Goal: Task Accomplishment & Management: Manage account settings

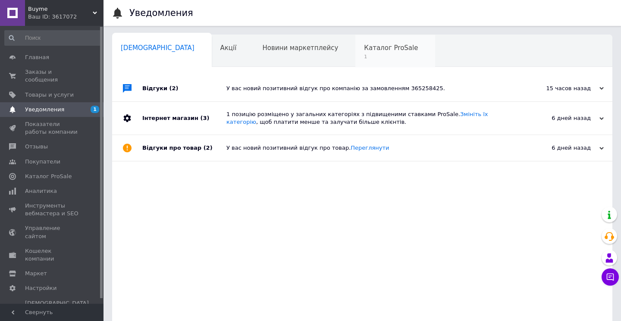
click at [364, 57] on span "1" at bounding box center [391, 56] width 54 height 6
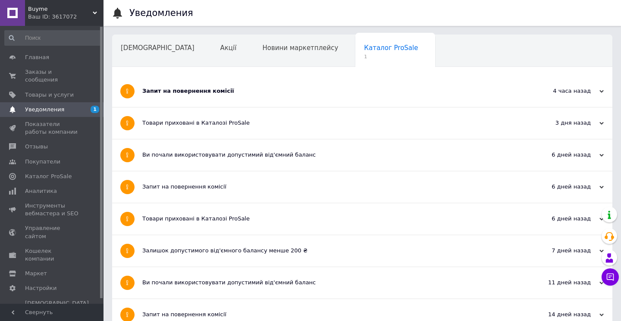
click at [265, 82] on div "Запит на повернення комісії" at bounding box center [329, 90] width 375 height 31
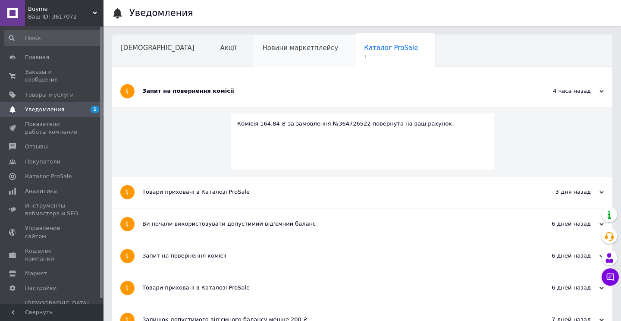
click at [254, 66] on div "Новини маркетплейсу" at bounding box center [305, 51] width 102 height 33
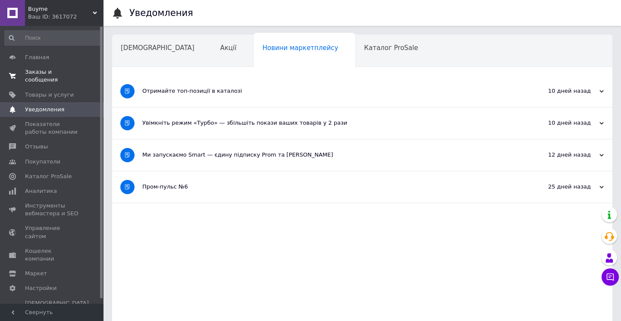
click at [39, 76] on span "Заказы и сообщения" at bounding box center [52, 76] width 55 height 16
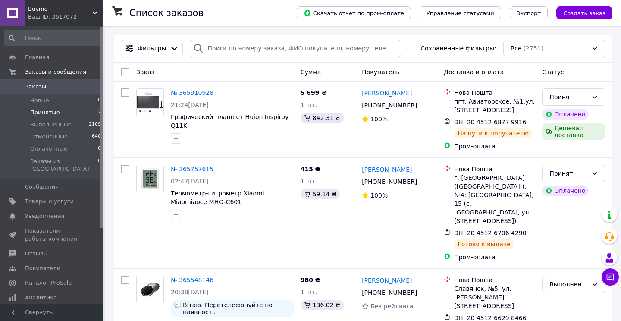
click at [69, 109] on li "Принятые 2" at bounding box center [53, 113] width 106 height 12
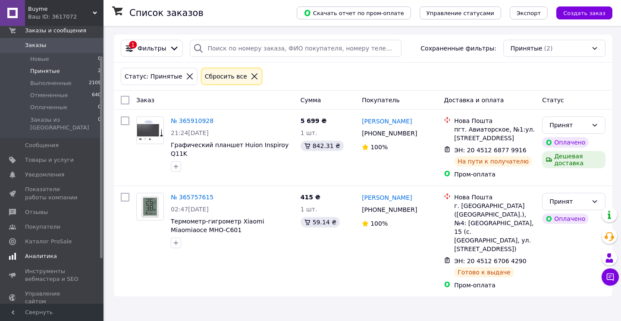
scroll to position [42, 0]
click at [37, 237] on span "Каталог ProSale" at bounding box center [48, 241] width 47 height 8
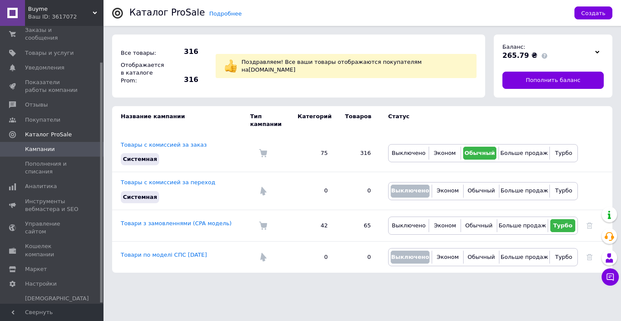
click at [595, 53] on icon at bounding box center [597, 52] width 4 height 4
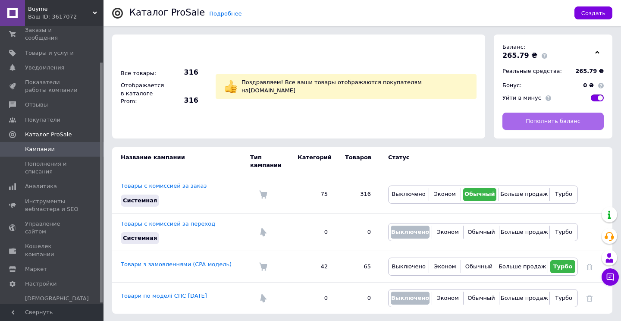
click at [536, 125] on span "Пополнить баланс" at bounding box center [553, 121] width 55 height 8
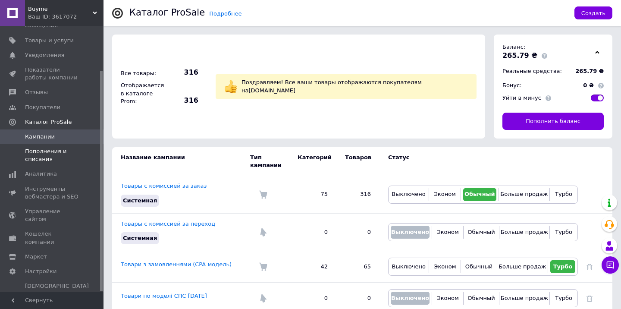
click at [48, 157] on span "Пополнения и списания" at bounding box center [52, 156] width 55 height 16
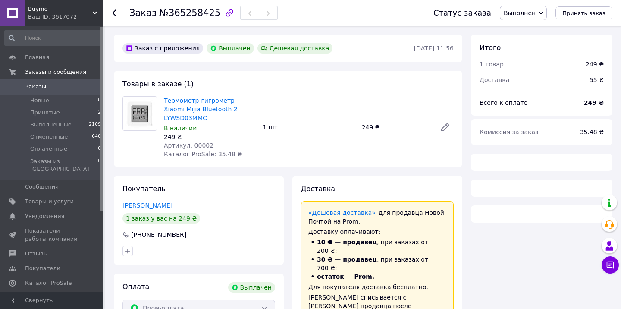
click at [52, 85] on span "Заказы" at bounding box center [52, 87] width 55 height 8
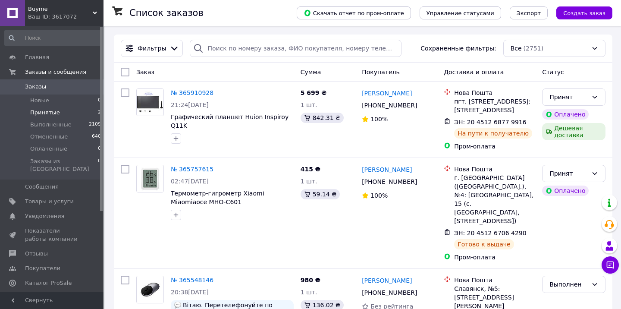
click at [76, 114] on li "Принятые 2" at bounding box center [53, 113] width 106 height 12
click at [47, 113] on span "Принятые" at bounding box center [45, 113] width 30 height 8
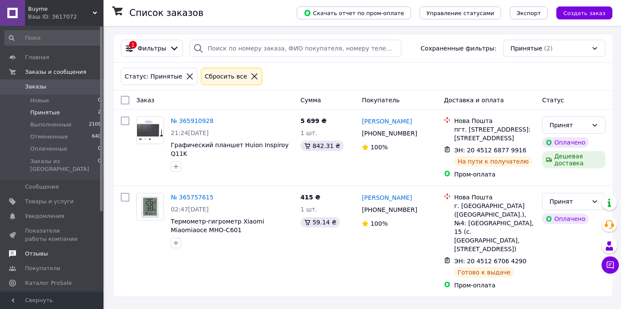
click at [33, 250] on span "Отзывы" at bounding box center [36, 254] width 23 height 8
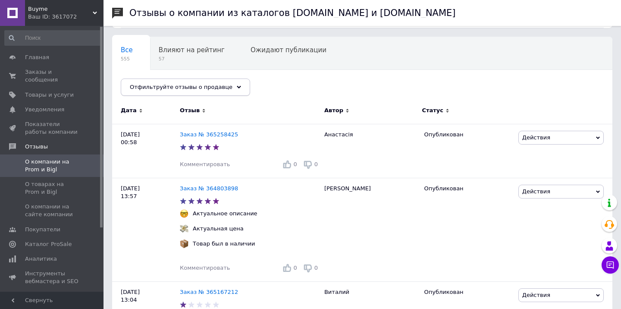
scroll to position [66, 0]
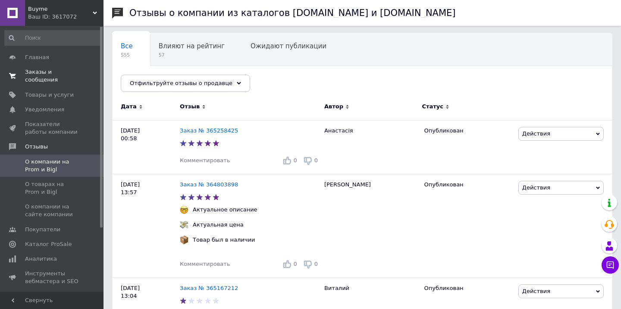
click at [37, 68] on link "Заказы и сообщения 0 0" at bounding box center [53, 76] width 106 height 22
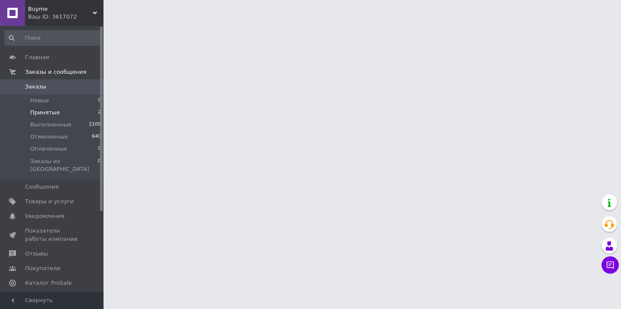
click at [56, 113] on span "Принятые" at bounding box center [45, 113] width 30 height 8
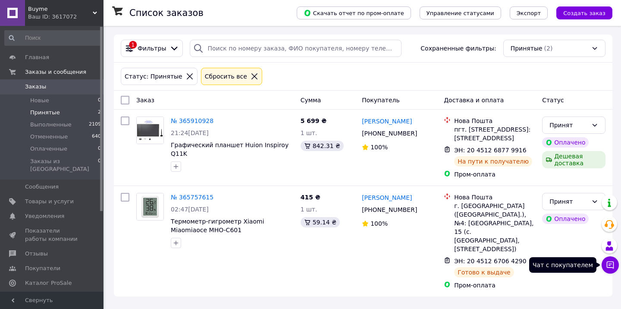
click at [605, 265] on button "Чат с покупателем" at bounding box center [610, 264] width 17 height 17
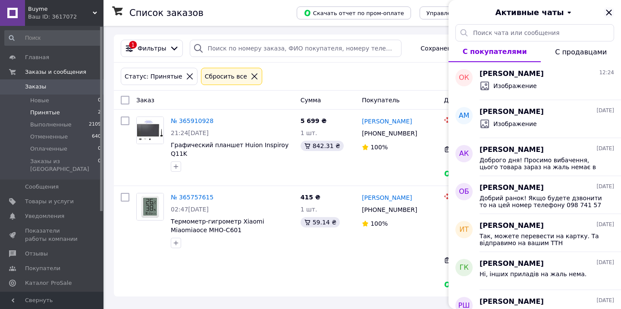
click at [610, 13] on icon "Закрыть" at bounding box center [609, 12] width 10 height 10
